Goal: Entertainment & Leisure: Consume media (video, audio)

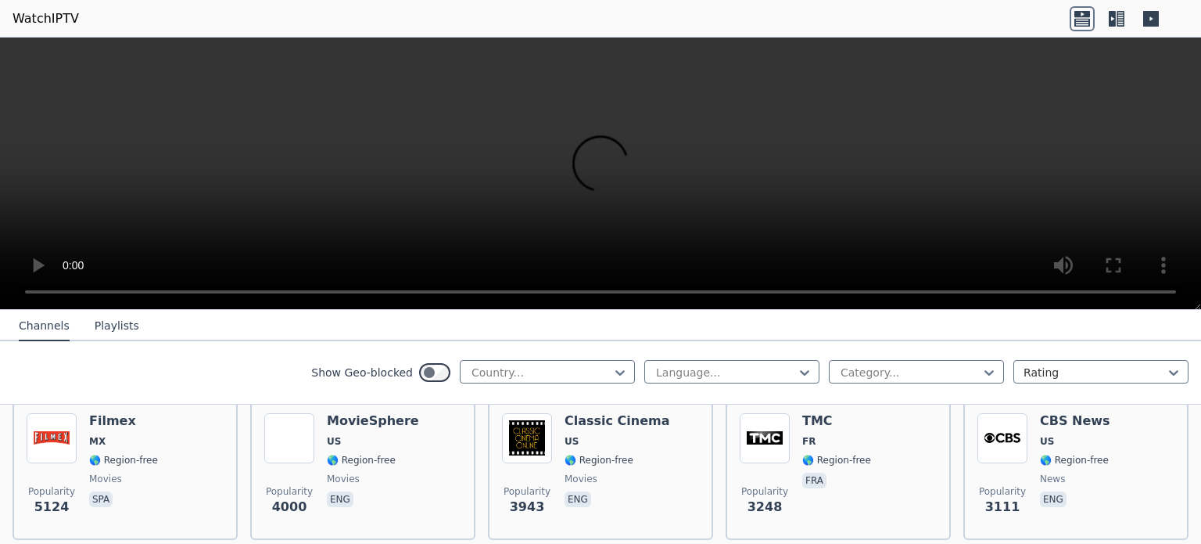
scroll to position [348, 0]
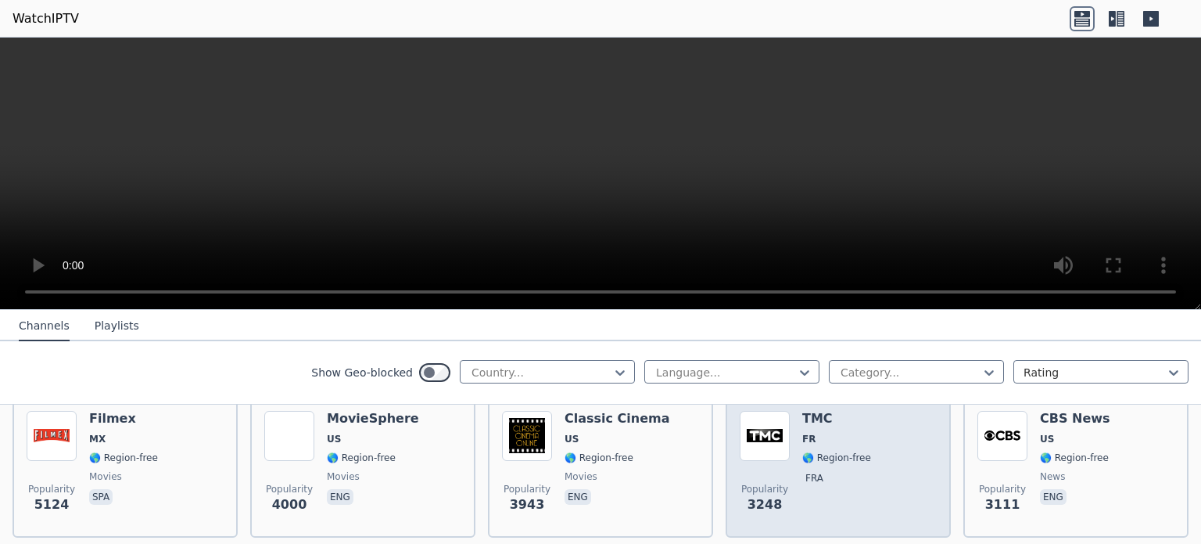
click at [842, 458] on span "🌎 Region-free" at bounding box center [836, 457] width 69 height 13
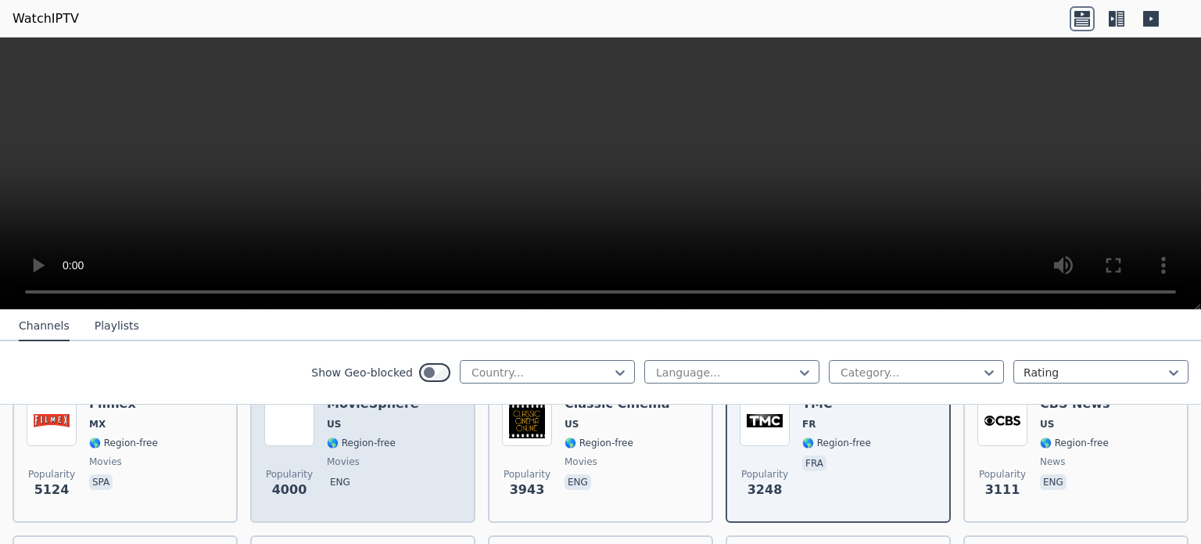
scroll to position [364, 0]
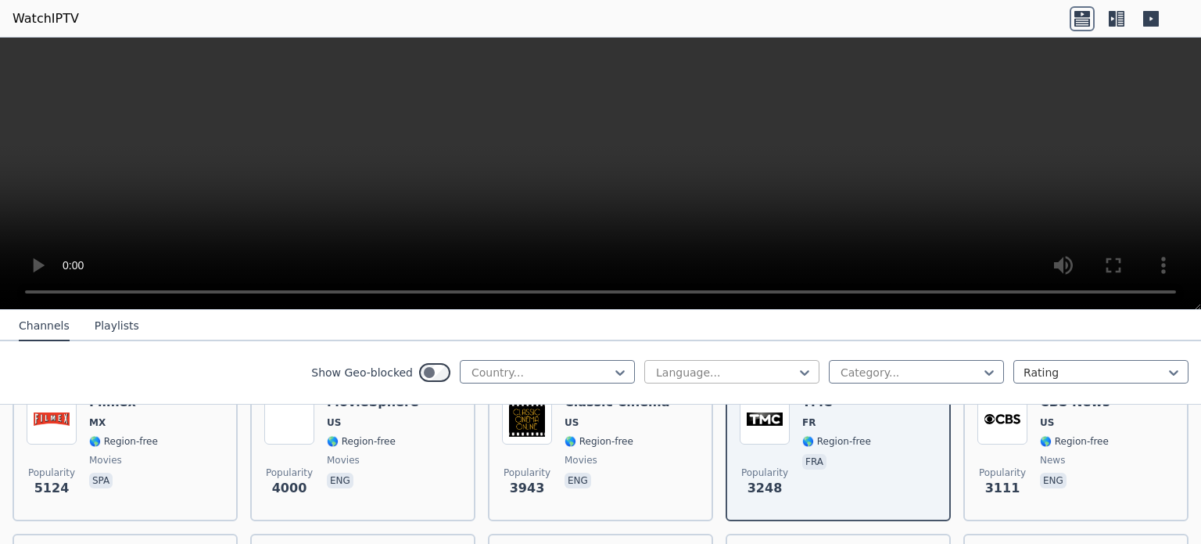
click at [785, 375] on div at bounding box center [726, 372] width 142 height 16
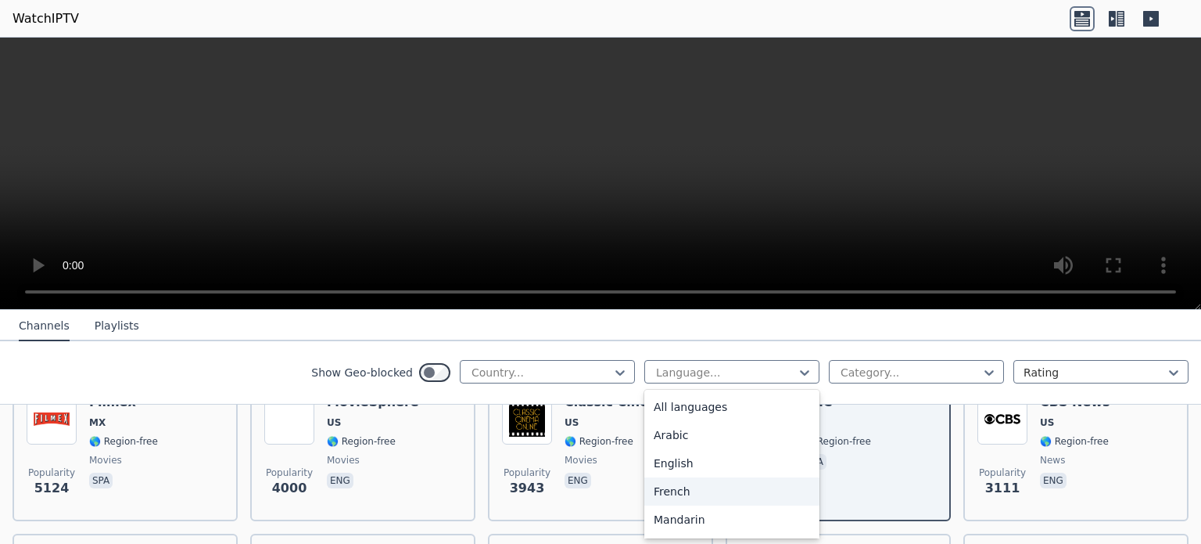
click at [665, 494] on div "French" at bounding box center [731, 491] width 175 height 28
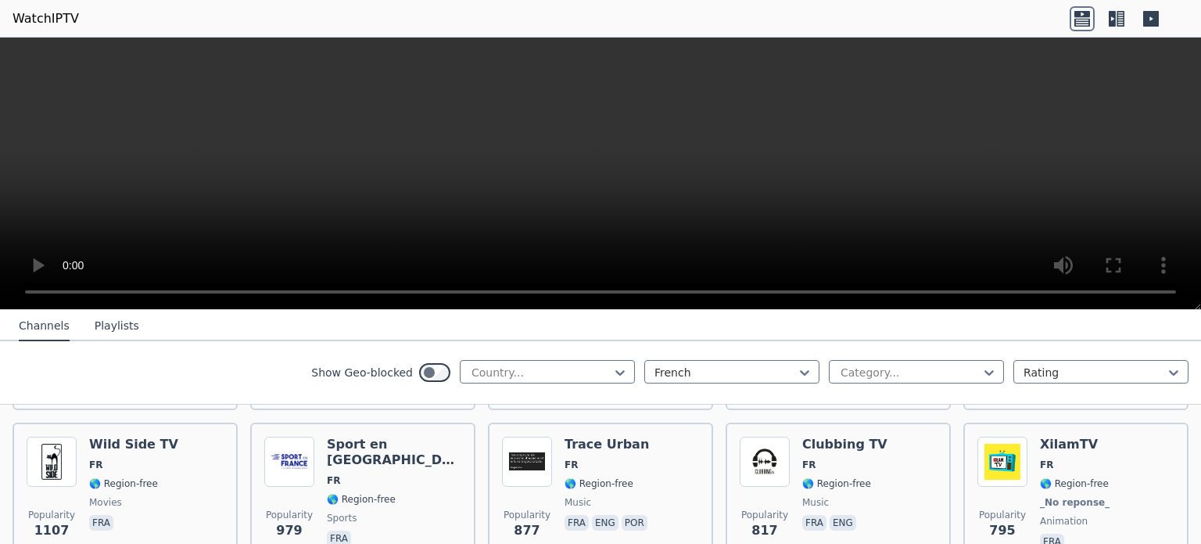
scroll to position [472, 0]
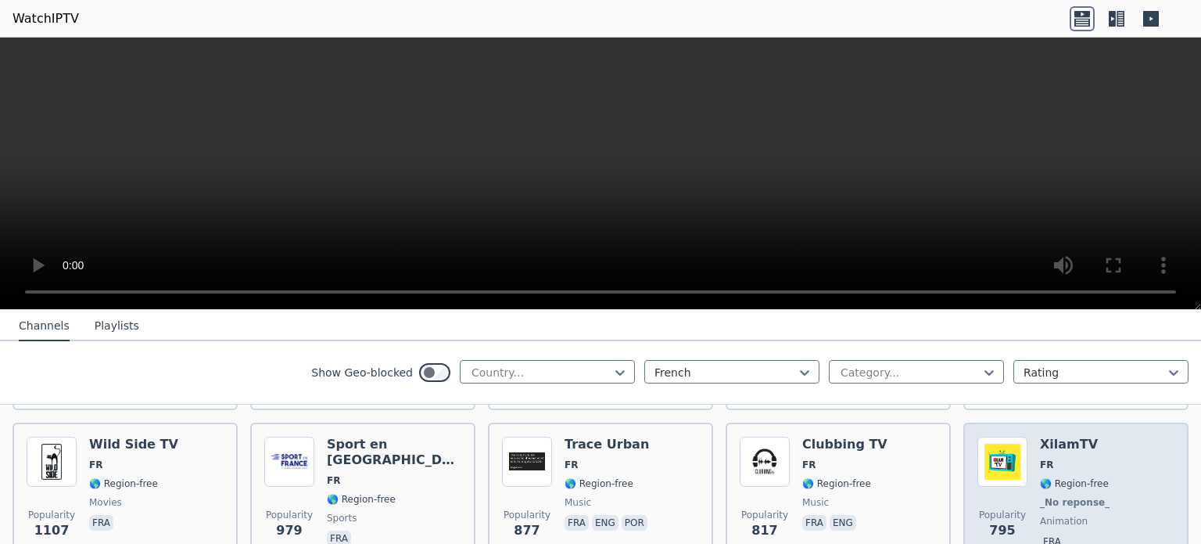
click at [1087, 496] on span "_No reponse_" at bounding box center [1075, 502] width 70 height 13
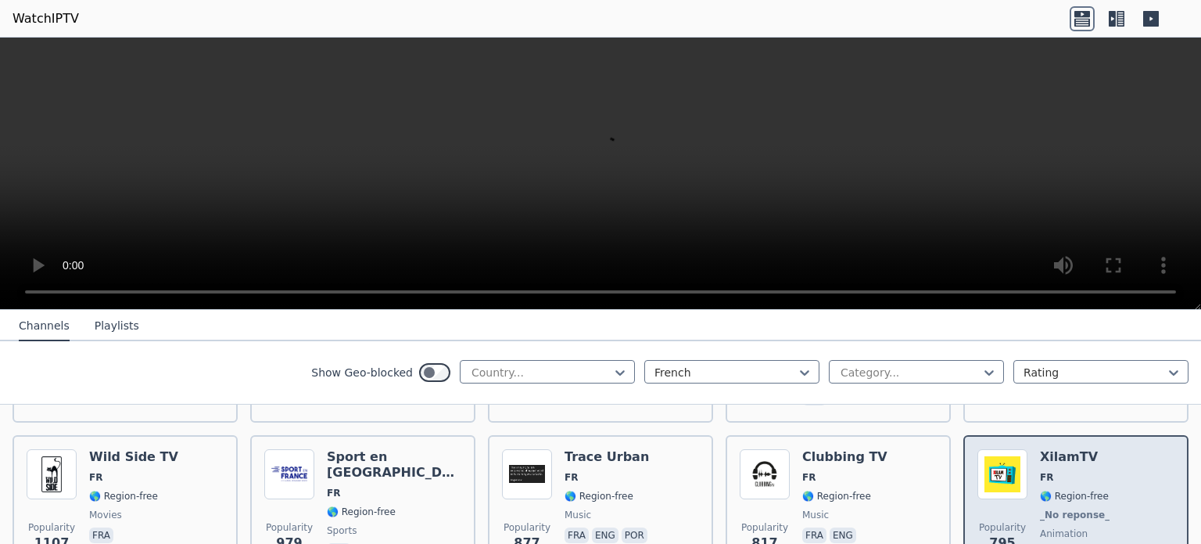
scroll to position [459, 0]
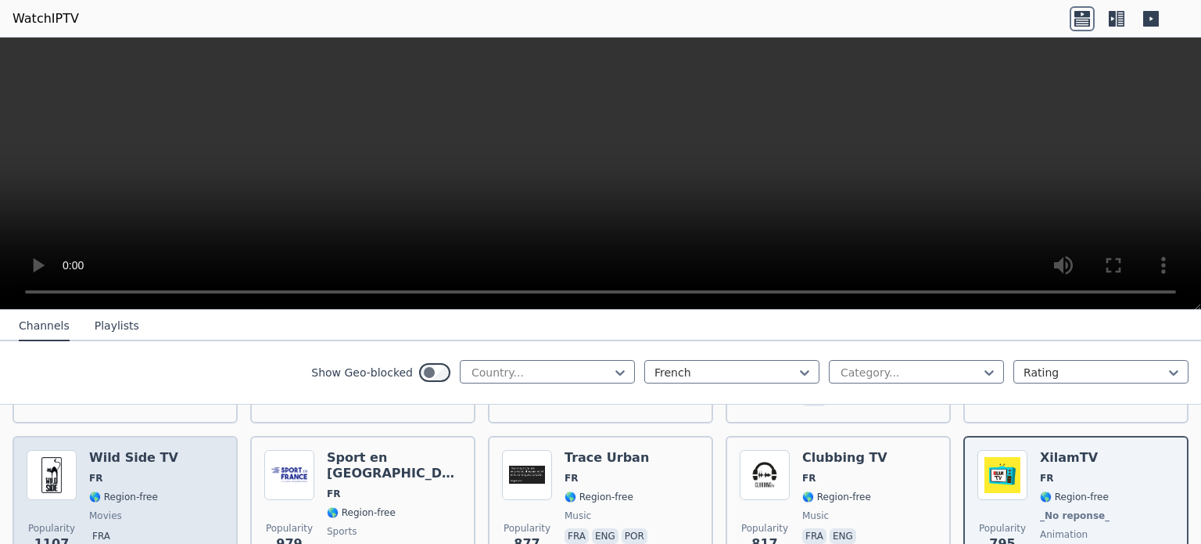
click at [147, 479] on span "FR" at bounding box center [133, 478] width 89 height 13
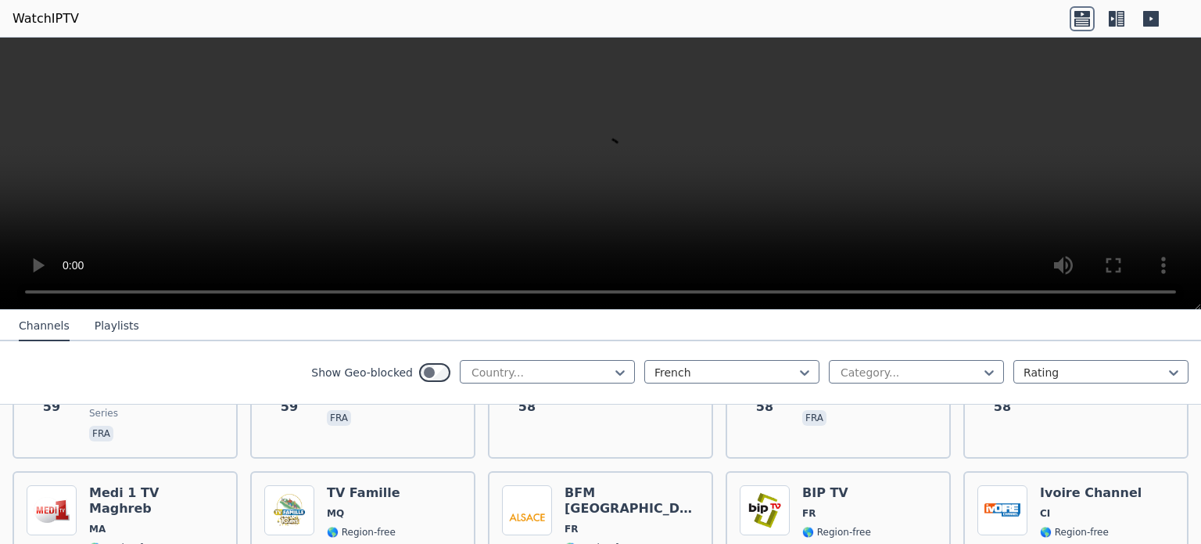
scroll to position [4582, 0]
click at [1118, 18] on icon at bounding box center [1121, 19] width 8 height 16
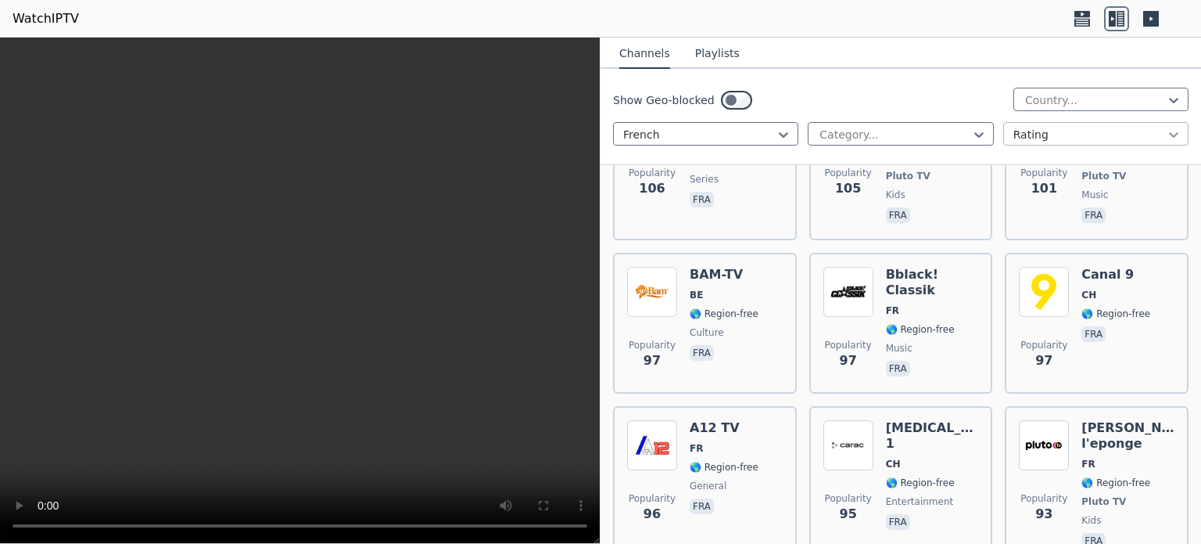
click at [1170, 132] on icon at bounding box center [1173, 134] width 9 height 5
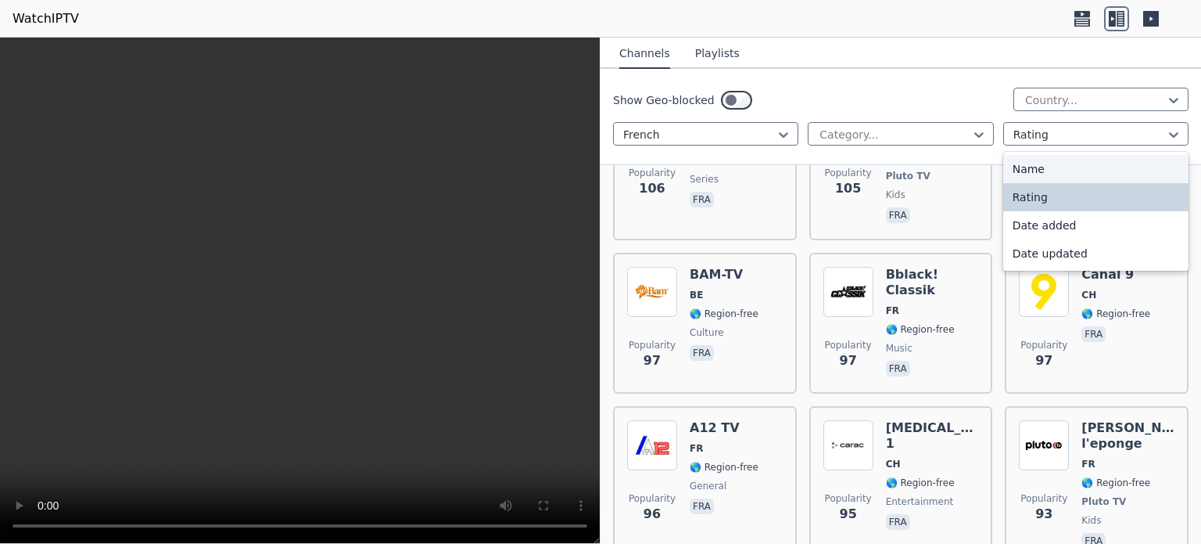
click at [1104, 174] on div "Name" at bounding box center [1095, 169] width 185 height 28
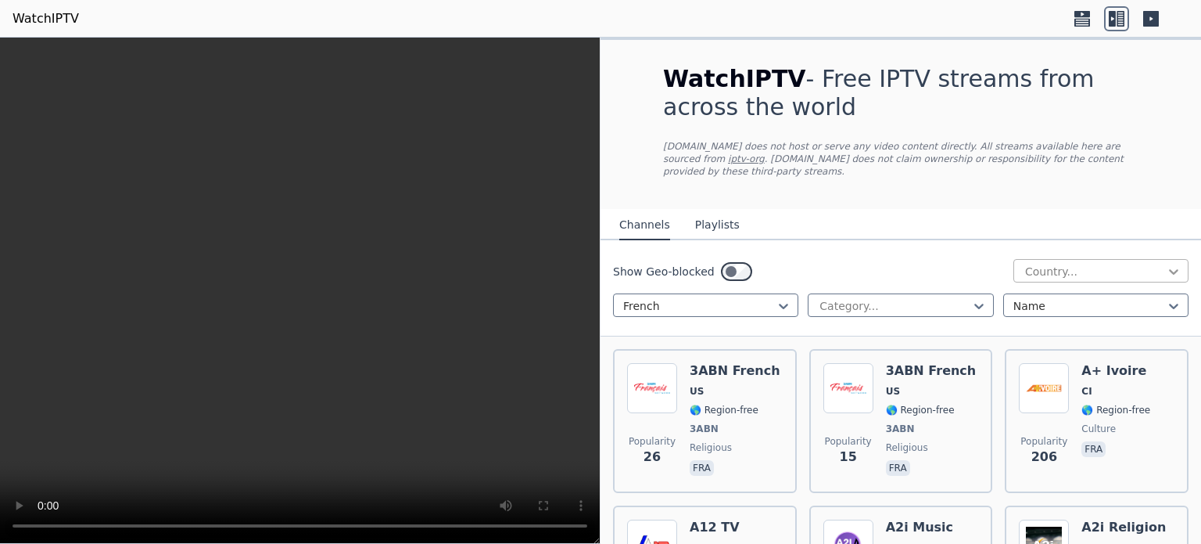
click at [1179, 268] on icon at bounding box center [1174, 272] width 16 height 16
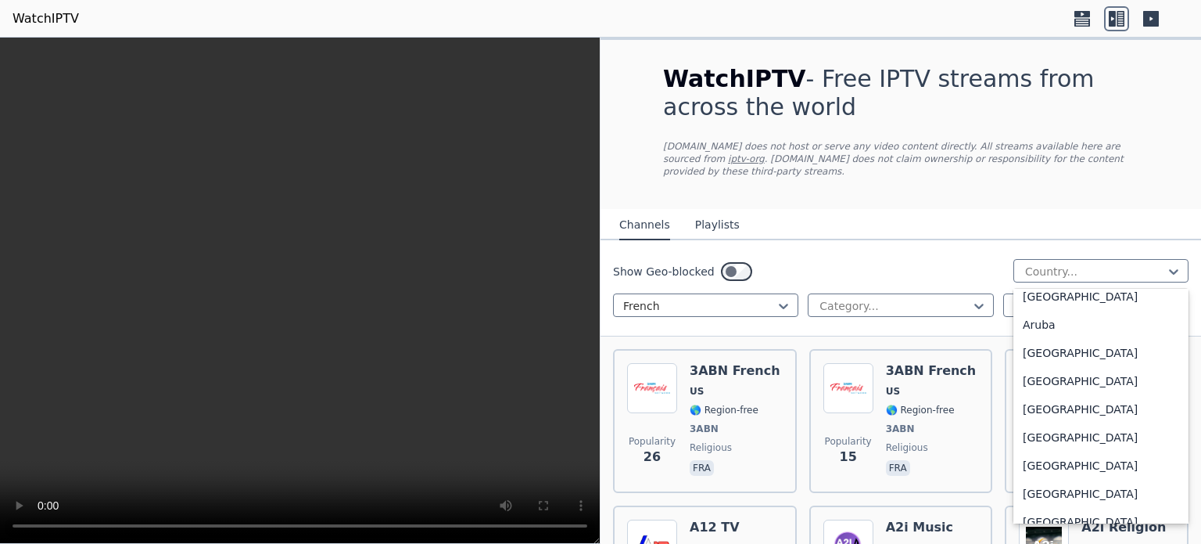
scroll to position [212, 0]
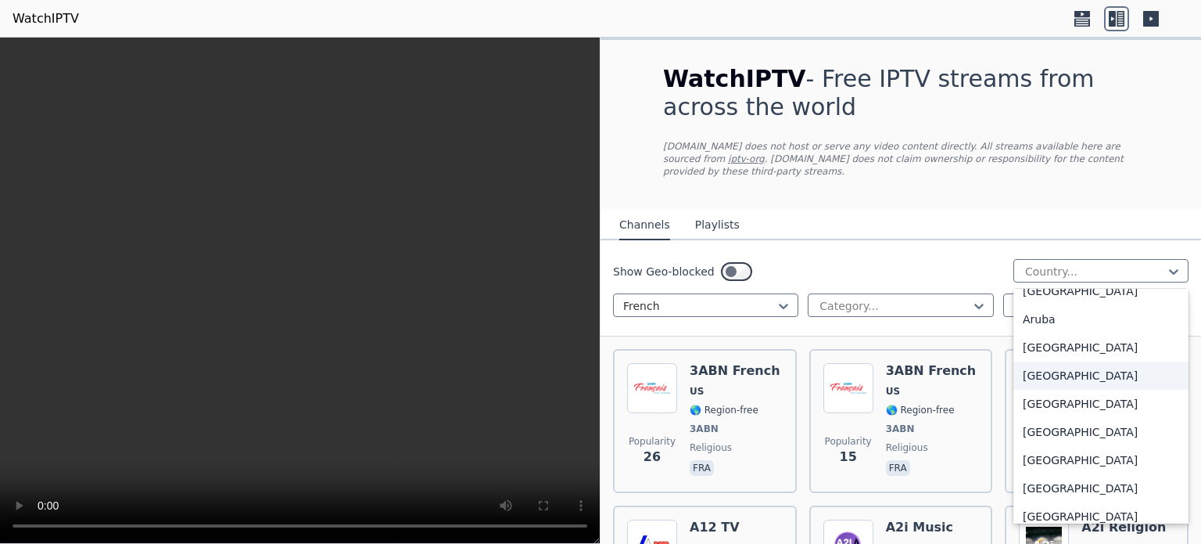
click at [714, 226] on button "Playlists" at bounding box center [717, 225] width 45 height 30
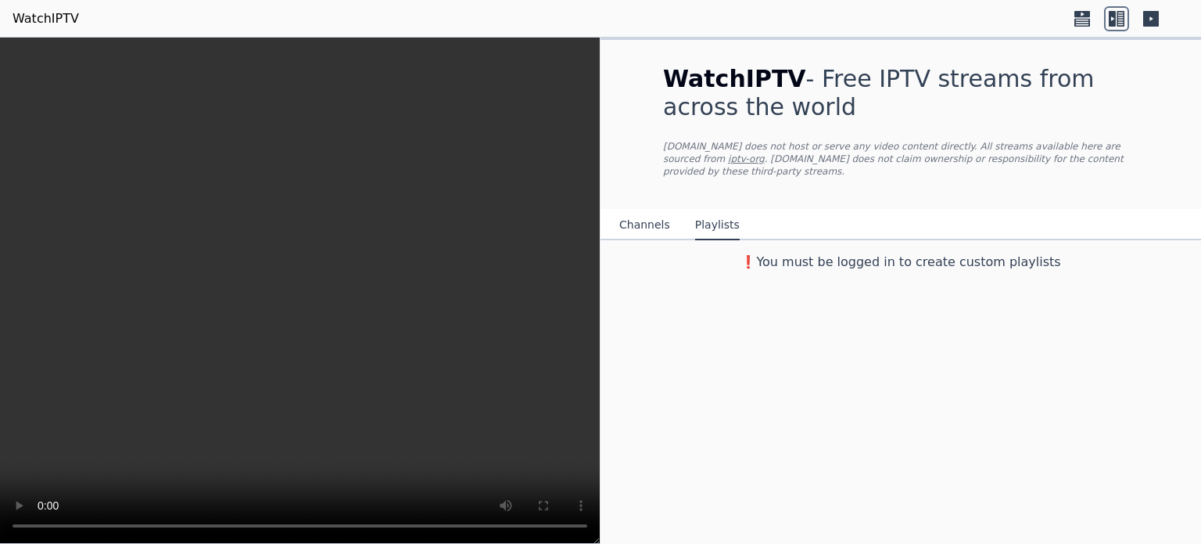
click at [637, 225] on button "Channels" at bounding box center [644, 225] width 51 height 30
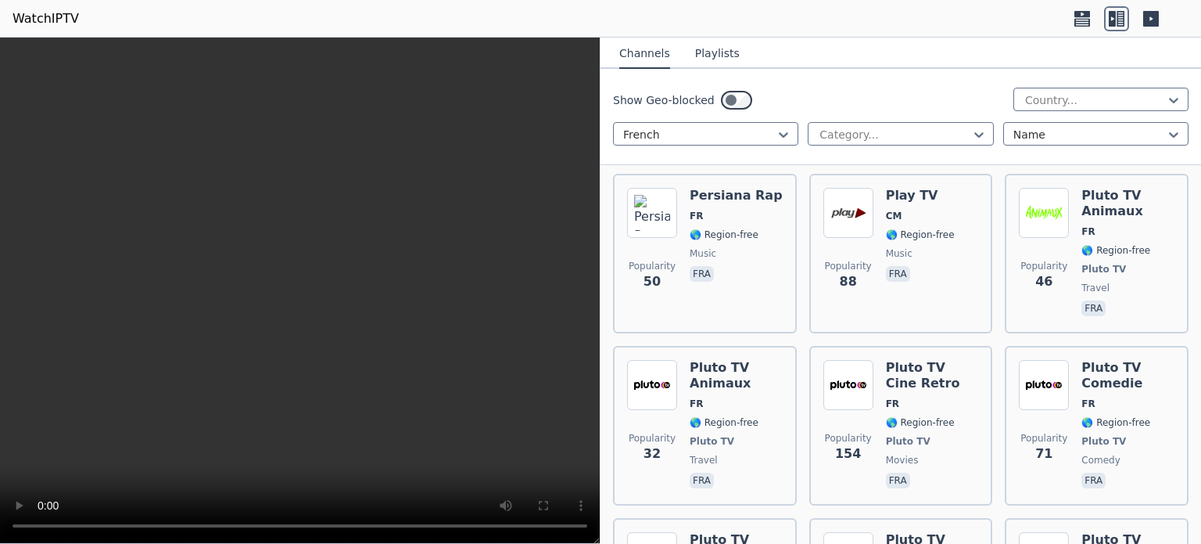
scroll to position [10726, 0]
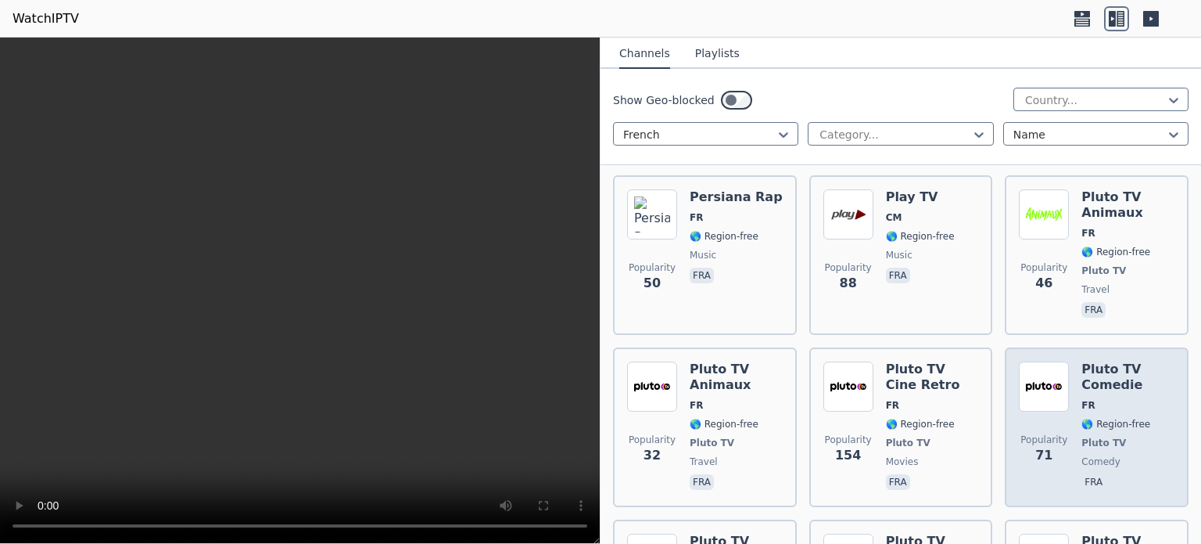
click at [1100, 361] on div "Pluto TV Comedie FR 🌎 Region-free Pluto TV comedy fra" at bounding box center [1128, 426] width 93 height 131
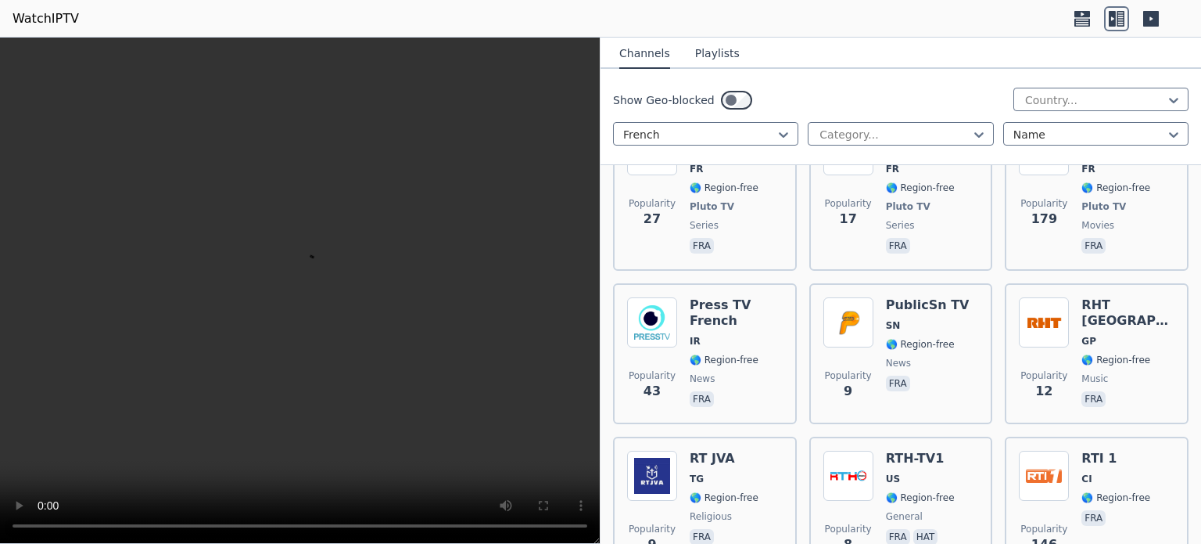
scroll to position [12530, 0]
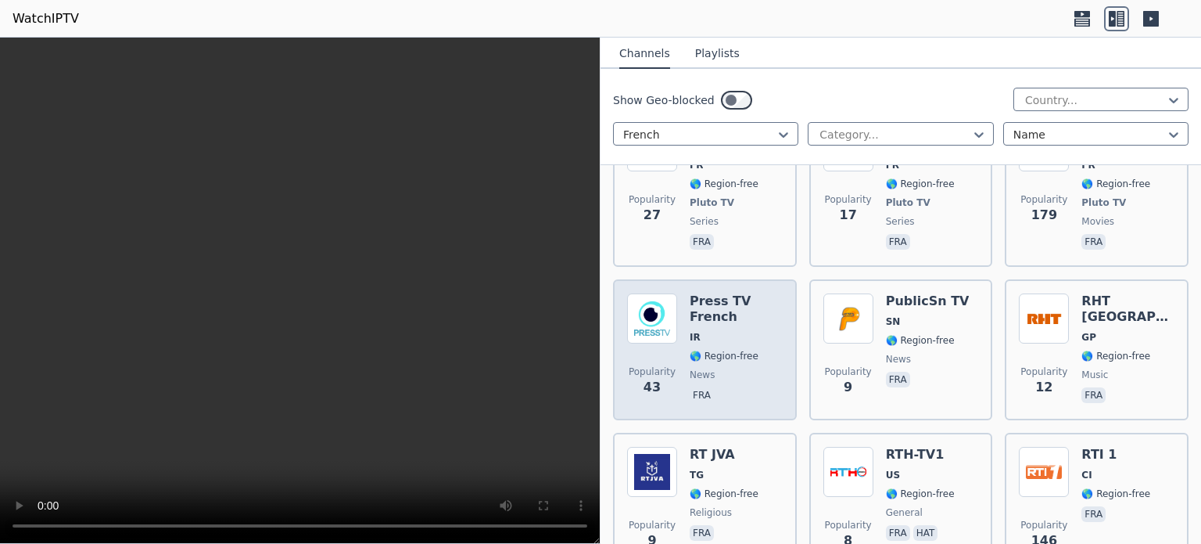
click at [727, 387] on span "fra" at bounding box center [736, 396] width 93 height 19
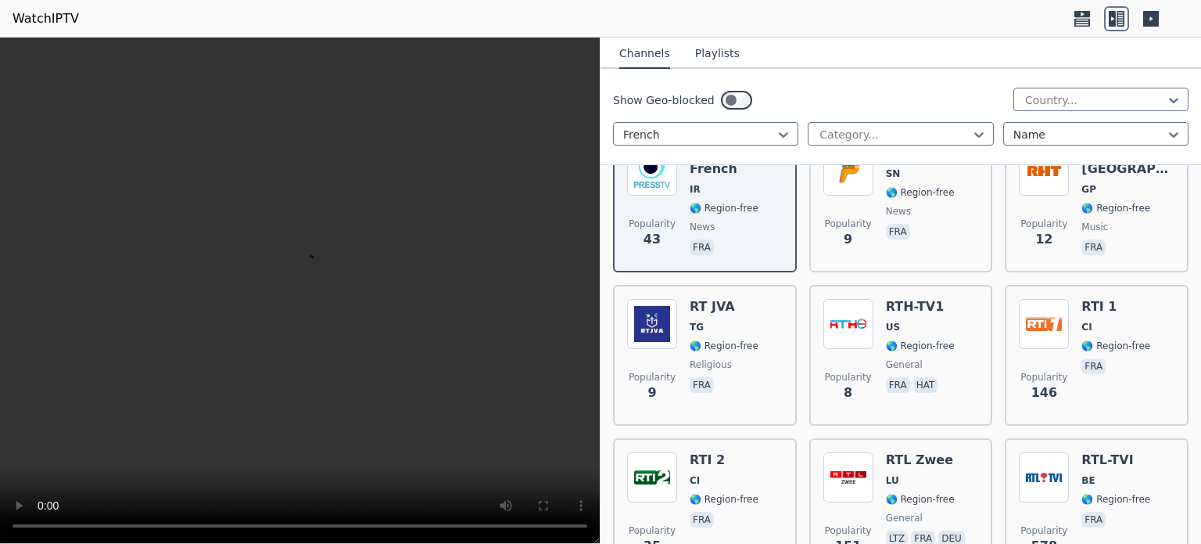
scroll to position [12679, 0]
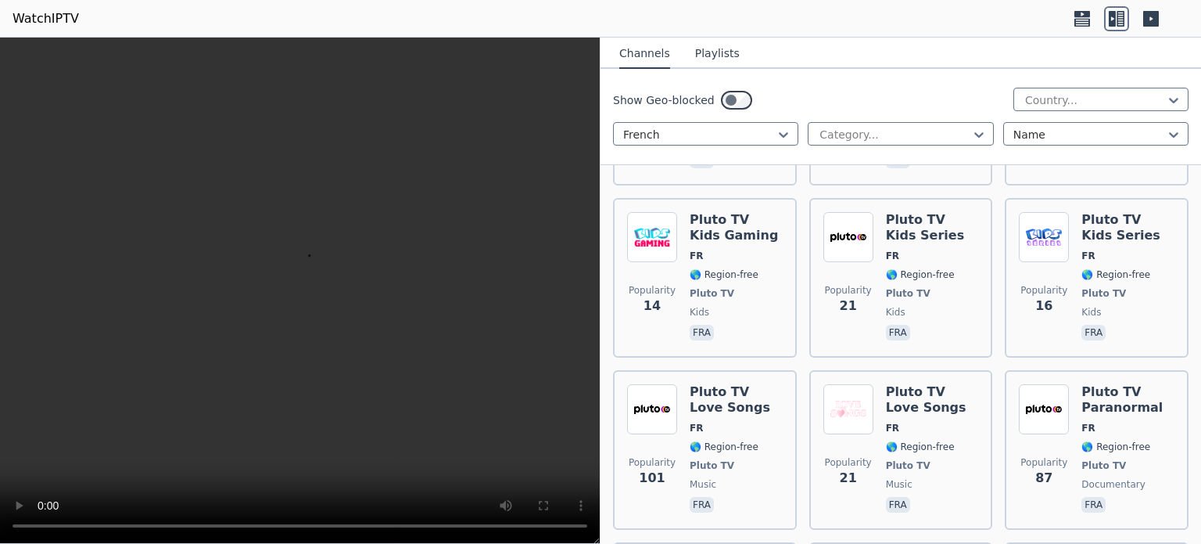
scroll to position [11746, 0]
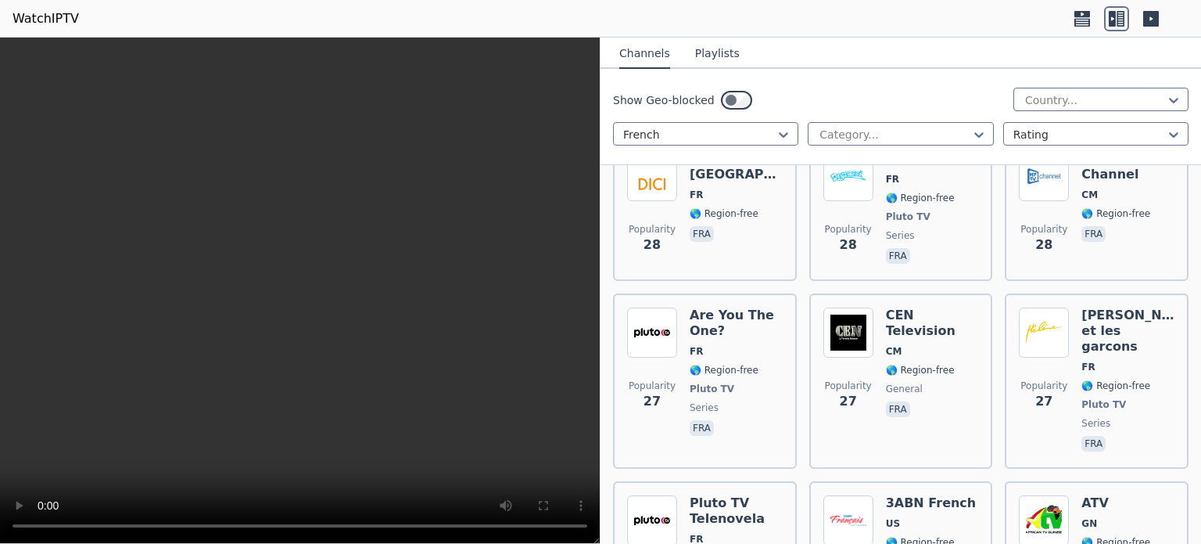
scroll to position [12150, 0]
